Goal: Task Accomplishment & Management: Manage account settings

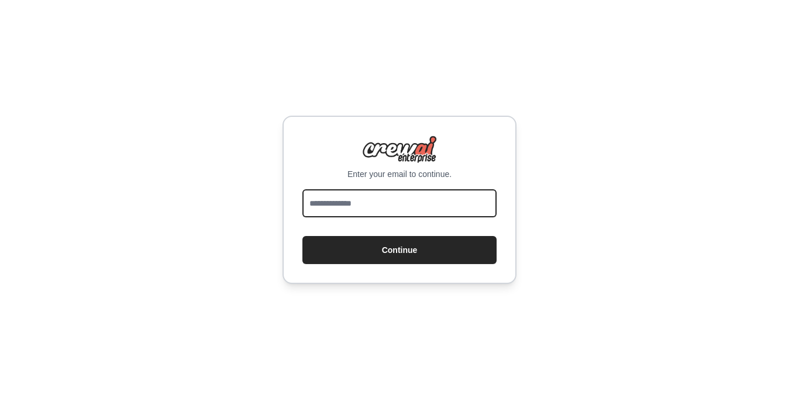
click at [355, 198] on input "email" at bounding box center [399, 203] width 194 height 28
type input "**********"
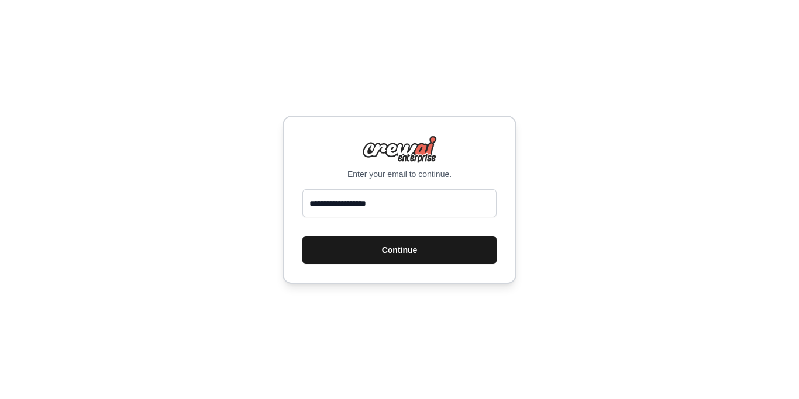
click at [405, 251] on button "Continue" at bounding box center [399, 250] width 194 height 28
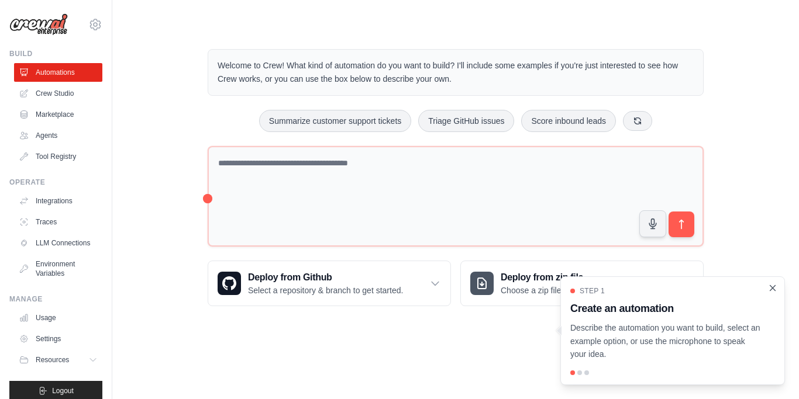
click at [770, 288] on icon "Close walkthrough" at bounding box center [772, 288] width 11 height 11
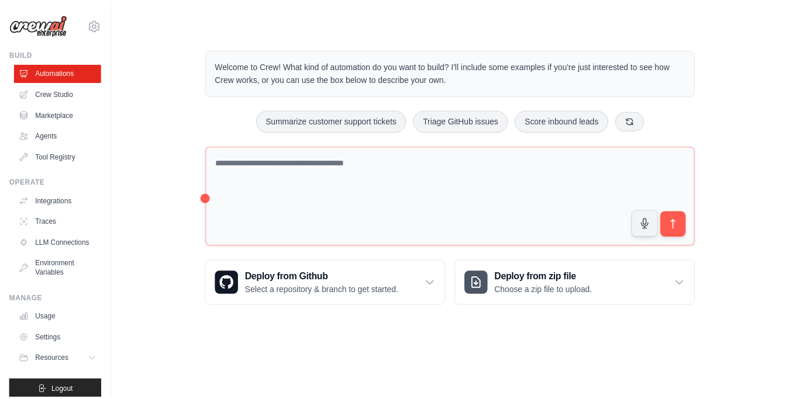
scroll to position [20, 0]
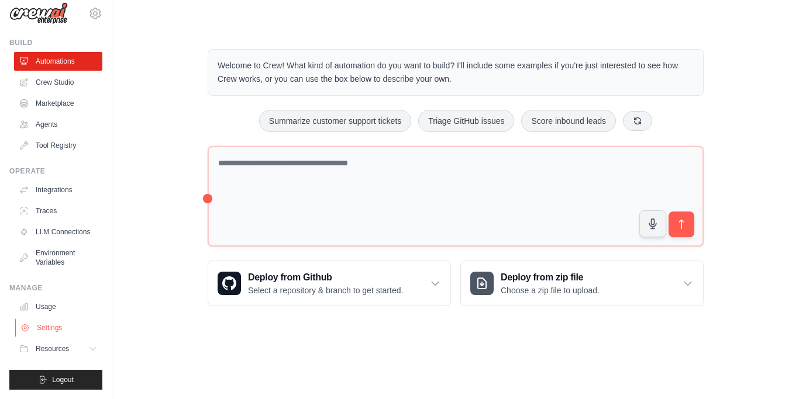
click at [41, 330] on link "Settings" at bounding box center [59, 328] width 88 height 19
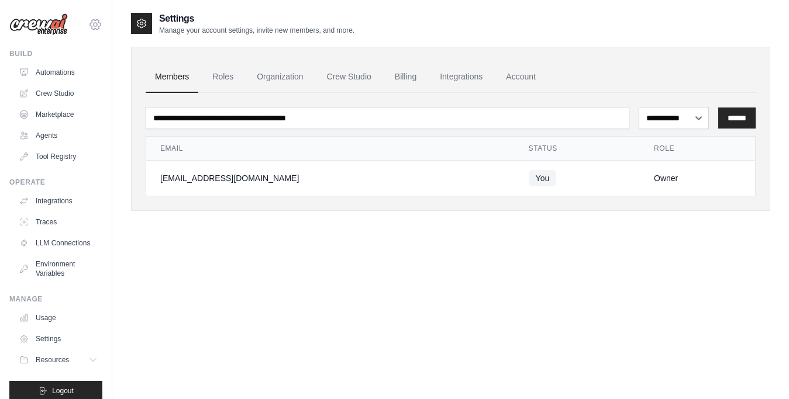
click at [90, 20] on icon at bounding box center [95, 24] width 11 height 10
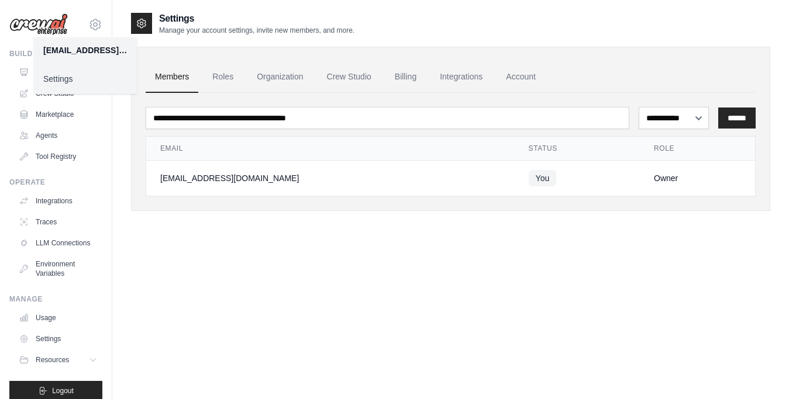
click at [55, 79] on link "Settings" at bounding box center [85, 78] width 103 height 21
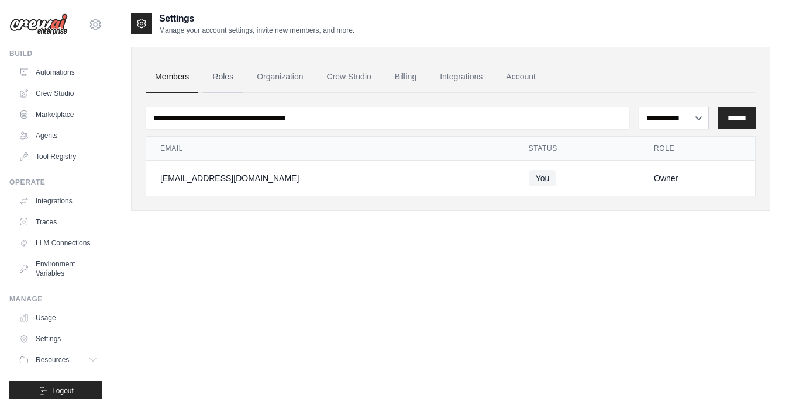
click at [224, 69] on link "Roles" at bounding box center [223, 77] width 40 height 32
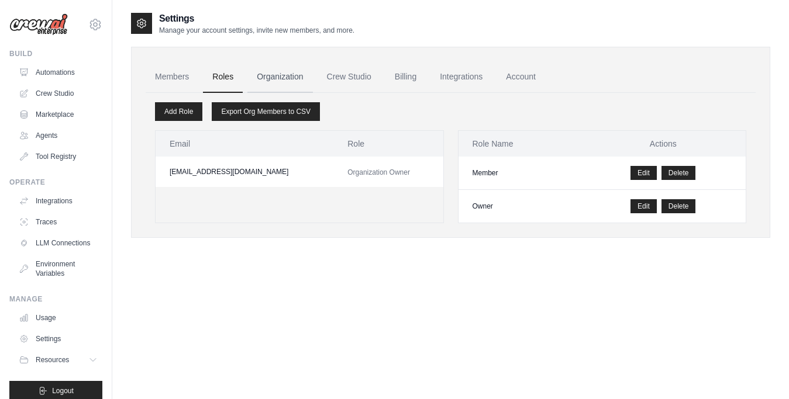
click at [275, 68] on link "Organization" at bounding box center [279, 77] width 65 height 32
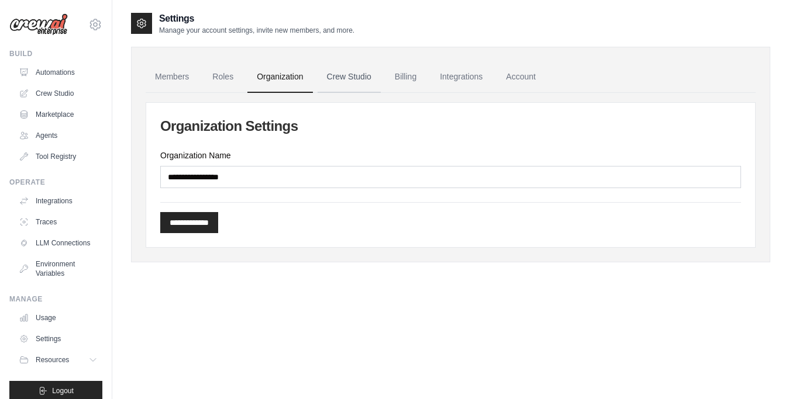
click at [360, 75] on link "Crew Studio" at bounding box center [348, 77] width 63 height 32
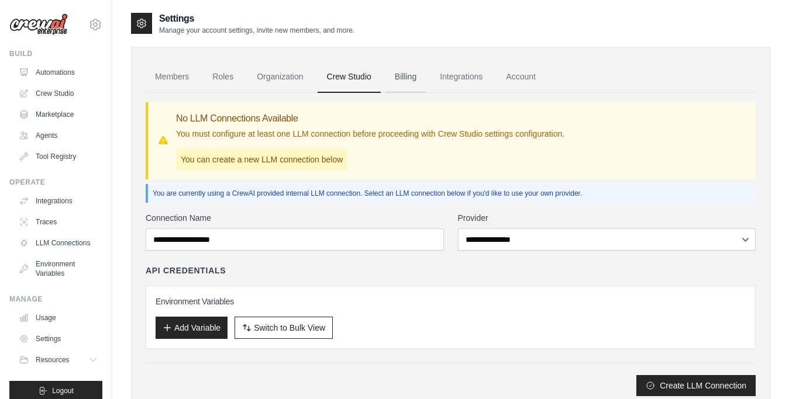
click at [414, 73] on link "Billing" at bounding box center [405, 77] width 40 height 32
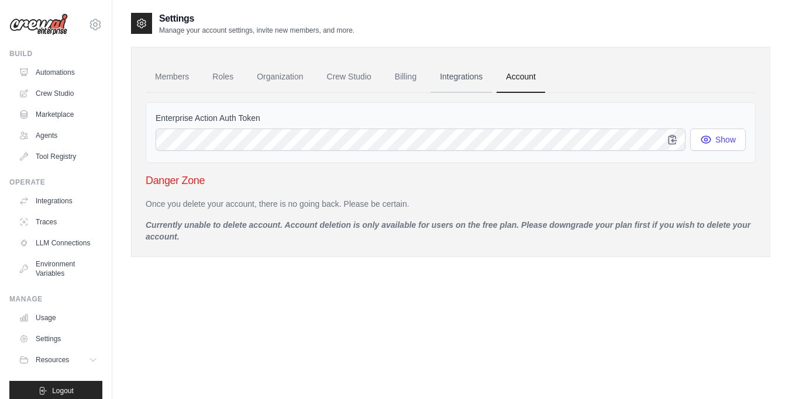
click at [451, 72] on link "Integrations" at bounding box center [460, 77] width 61 height 32
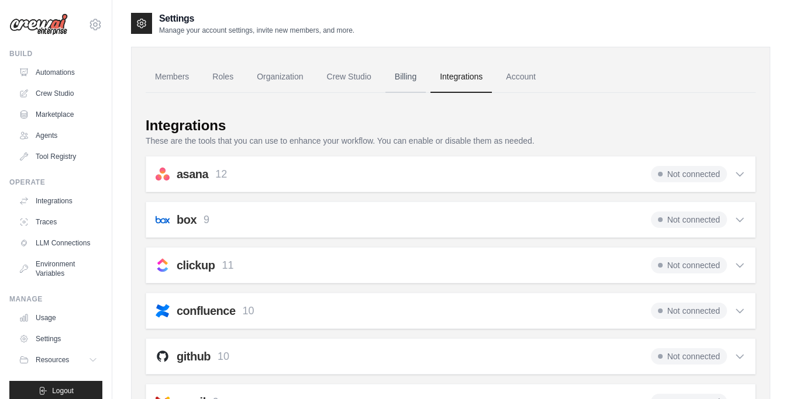
click at [398, 84] on link "Billing" at bounding box center [405, 77] width 40 height 32
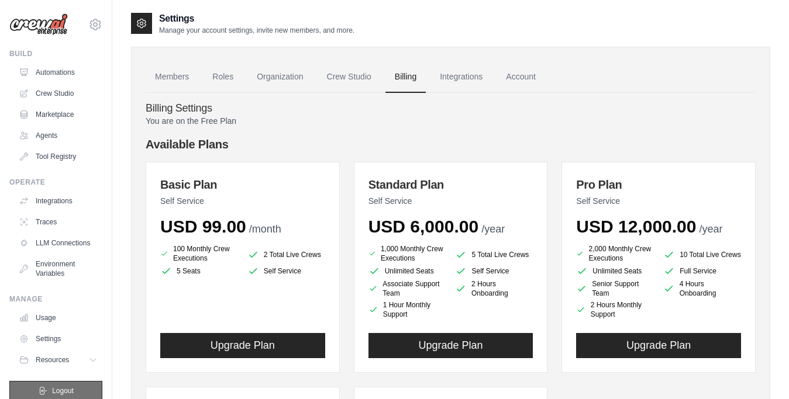
click at [67, 392] on button "Logout" at bounding box center [55, 391] width 93 height 20
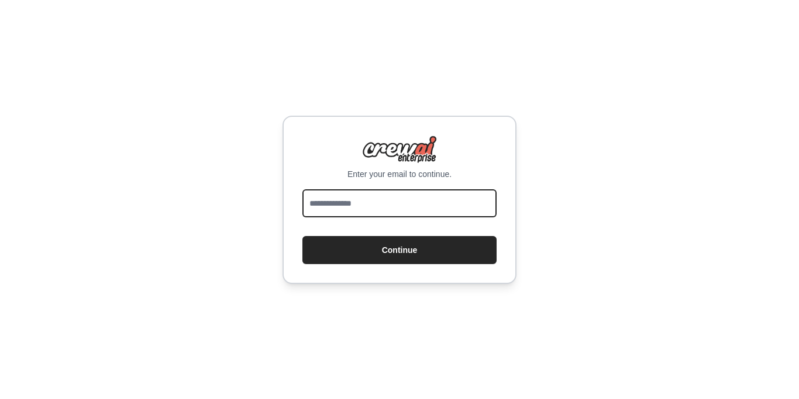
click at [390, 199] on input "email" at bounding box center [399, 203] width 194 height 28
type input "**********"
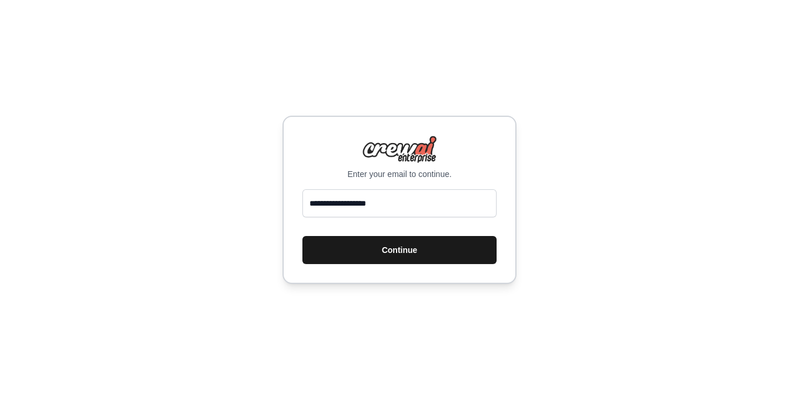
click at [385, 251] on button "Continue" at bounding box center [399, 250] width 194 height 28
